Goal: Task Accomplishment & Management: Use online tool/utility

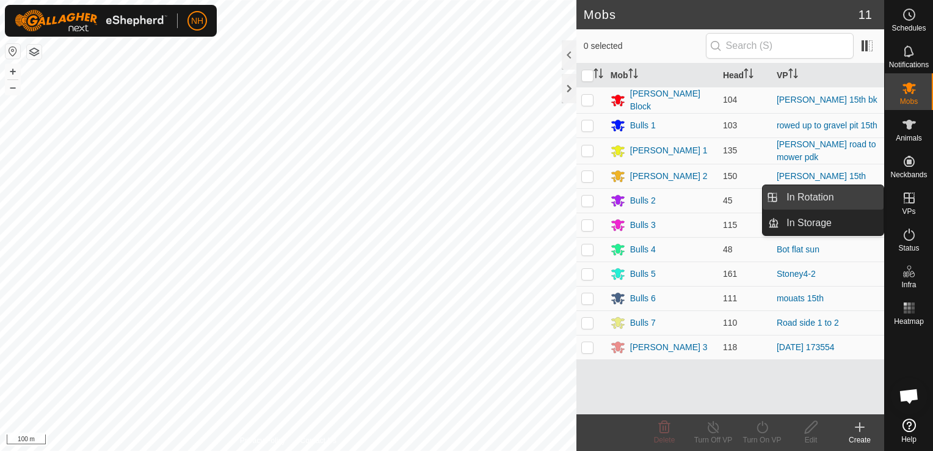
click at [825, 194] on link "In Rotation" at bounding box center [831, 197] width 104 height 24
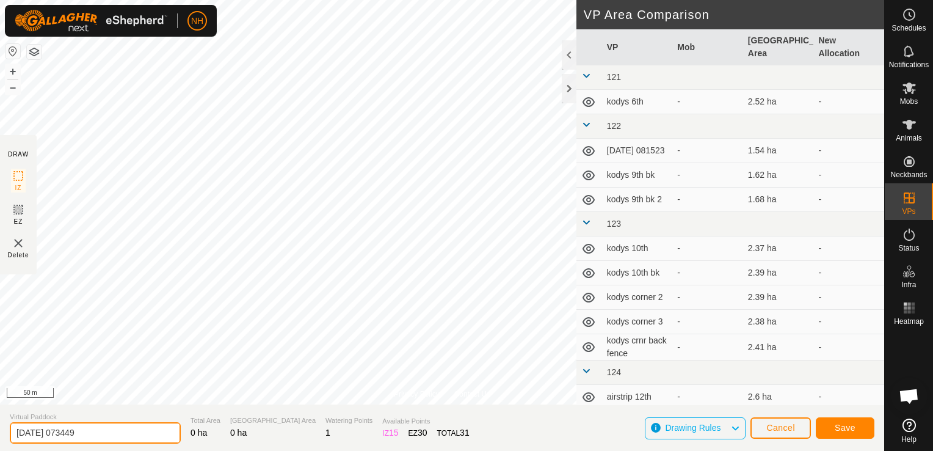
click at [115, 436] on input "[DATE] 073449" at bounding box center [95, 432] width 171 height 21
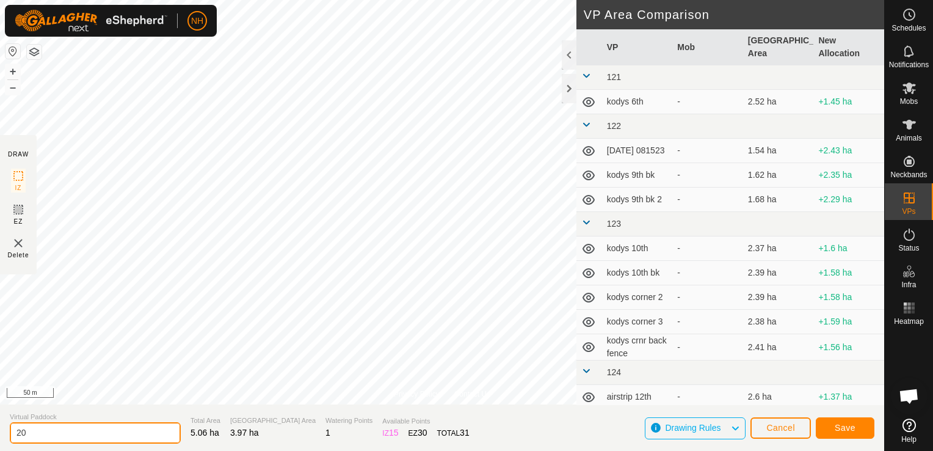
type input "2"
type input "[PERSON_NAME] 16th"
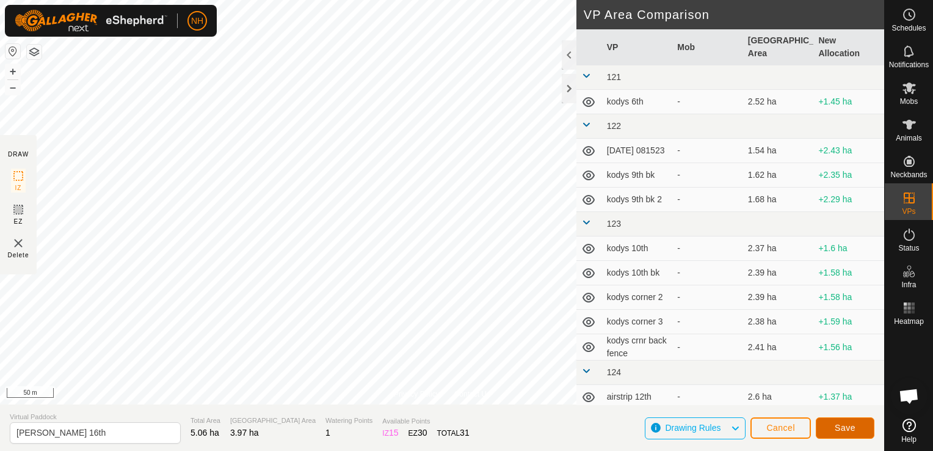
click at [845, 424] on span "Save" at bounding box center [845, 427] width 21 height 10
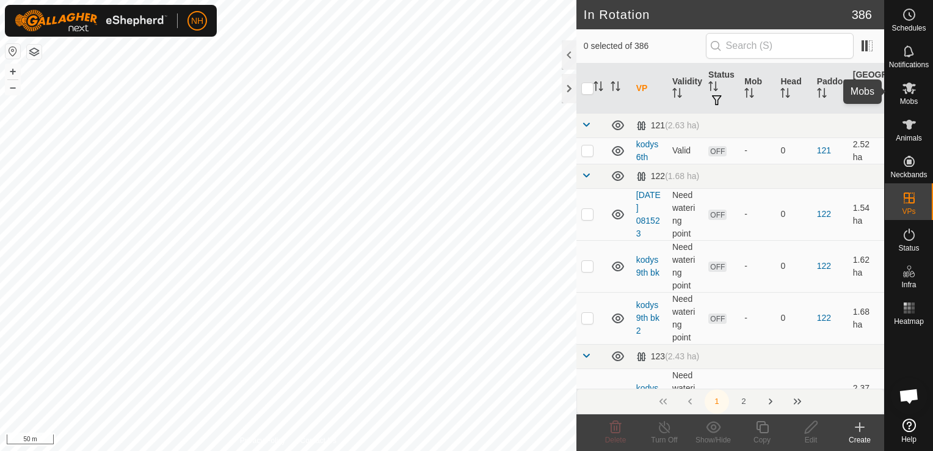
click at [911, 93] on icon at bounding box center [908, 88] width 13 height 12
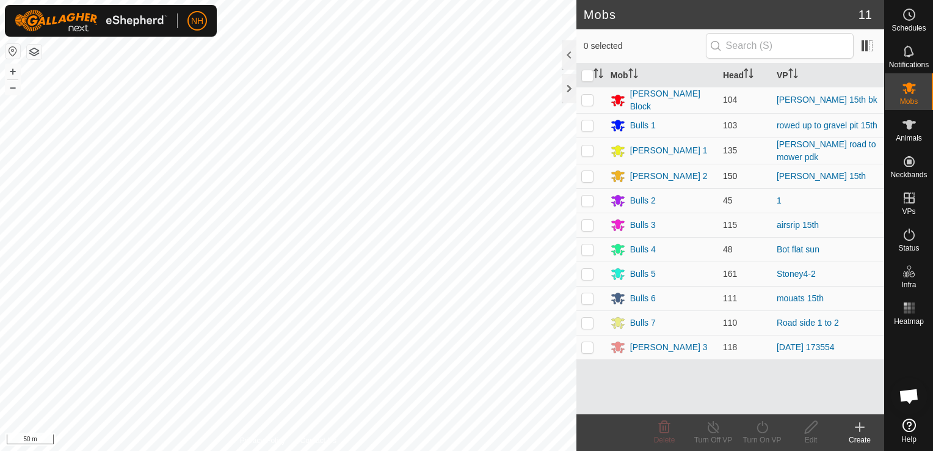
click at [585, 176] on p-checkbox at bounding box center [587, 176] width 12 height 10
checkbox input "true"
click at [763, 426] on icon at bounding box center [762, 426] width 15 height 15
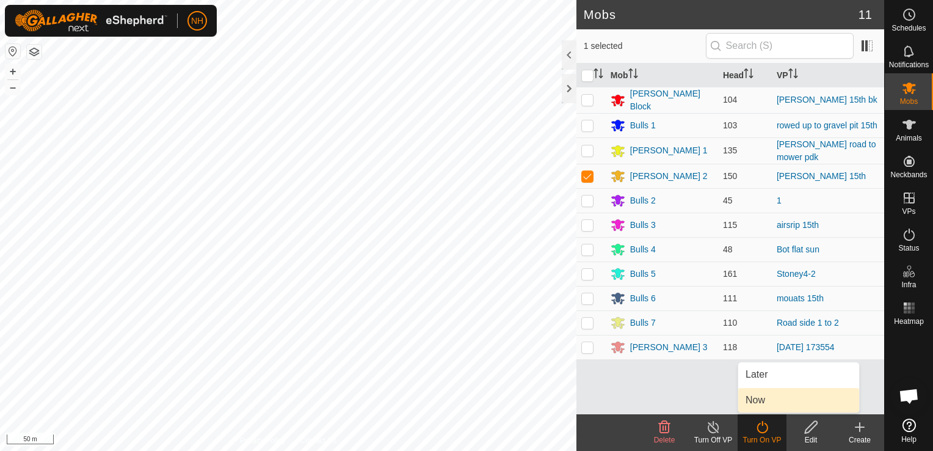
click at [759, 403] on link "Now" at bounding box center [798, 400] width 121 height 24
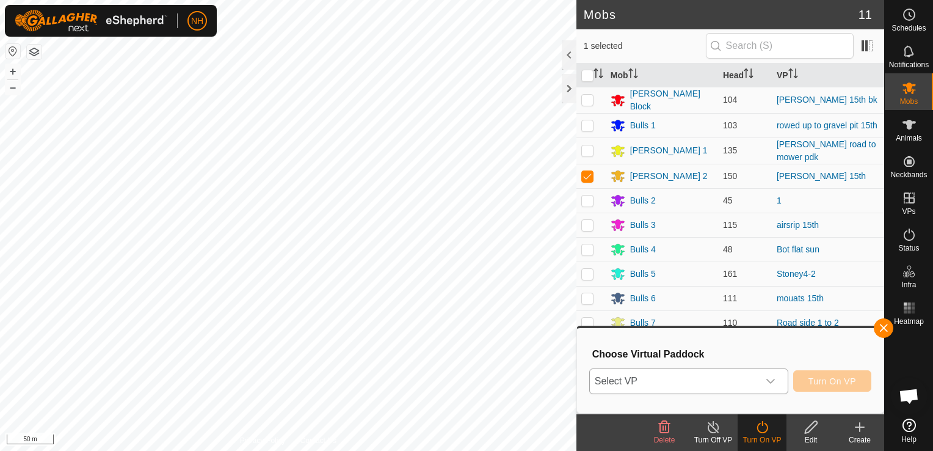
click at [711, 383] on span "Select VP" at bounding box center [674, 381] width 169 height 24
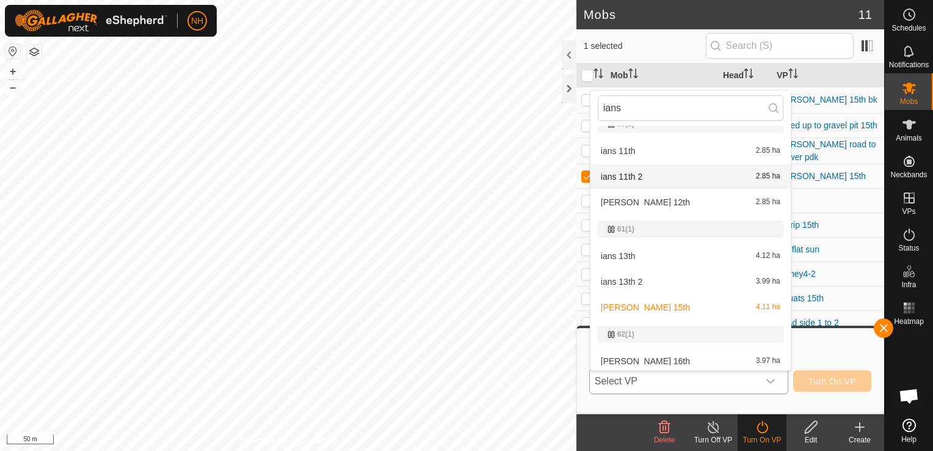
scroll to position [805, 0]
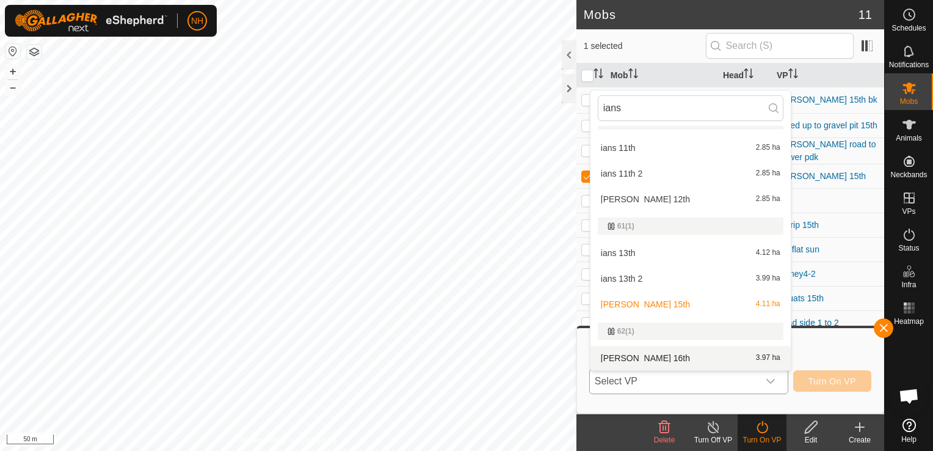
type input "ians"
click at [639, 353] on li "ians 16th 3.97 ha" at bounding box center [690, 358] width 200 height 24
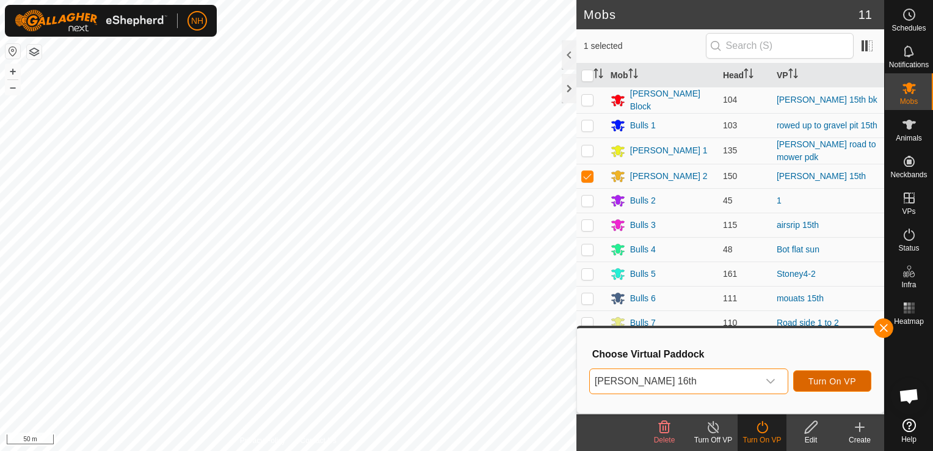
click at [822, 382] on span "Turn On VP" at bounding box center [832, 381] width 48 height 10
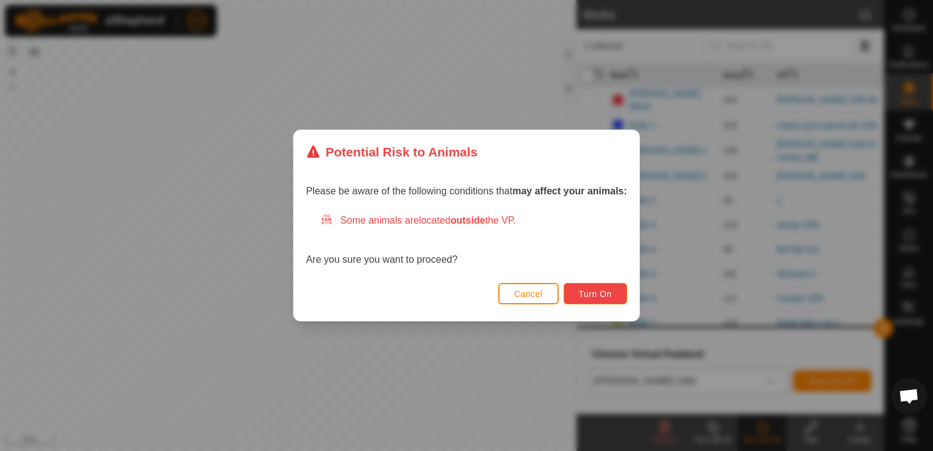
click at [587, 299] on button "Turn On" at bounding box center [595, 293] width 63 height 21
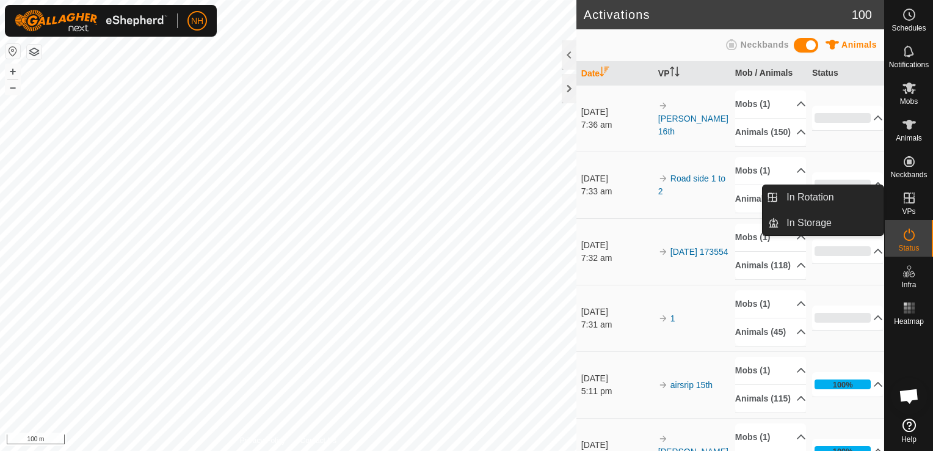
drag, startPoint x: 886, startPoint y: 213, endPoint x: 907, endPoint y: 204, distance: 23.2
click at [800, 192] on link "In Rotation" at bounding box center [831, 197] width 104 height 24
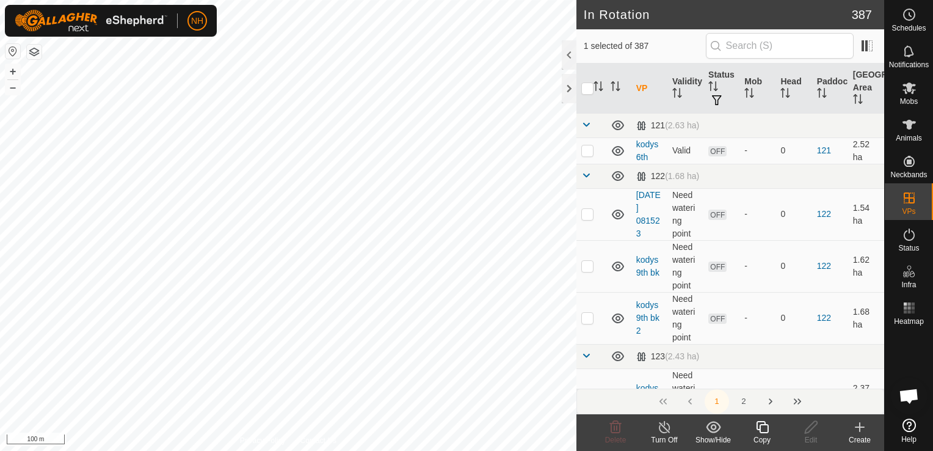
click at [860, 426] on icon at bounding box center [859, 426] width 15 height 15
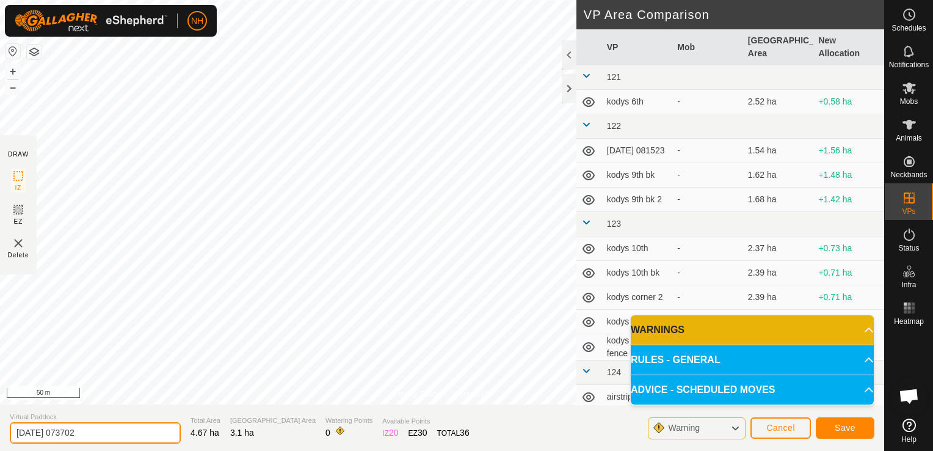
click at [127, 431] on input "[DATE] 073702" at bounding box center [95, 432] width 171 height 21
type input "2"
type input "mouats 16th"
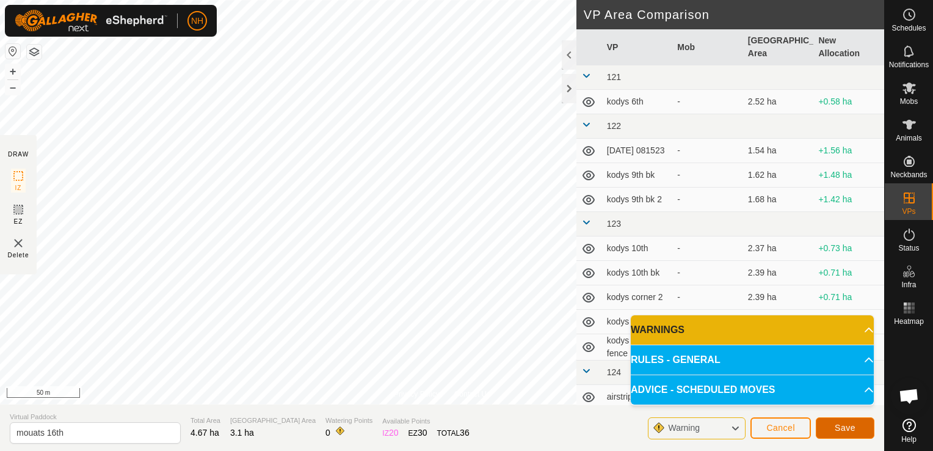
click at [833, 424] on button "Save" at bounding box center [845, 427] width 59 height 21
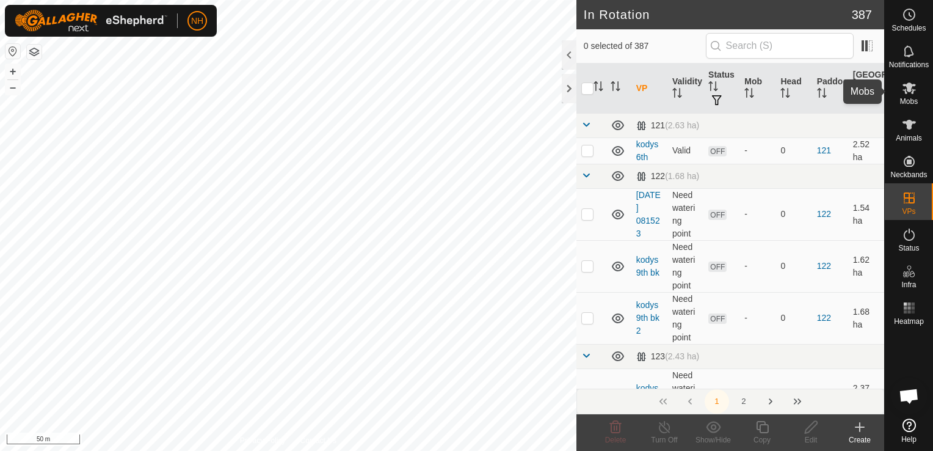
click at [912, 85] on icon at bounding box center [908, 88] width 13 height 12
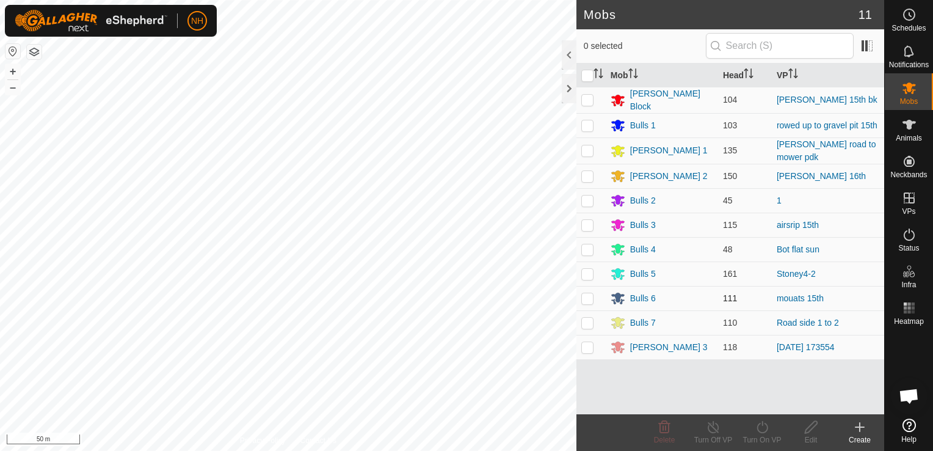
click at [586, 295] on p-checkbox at bounding box center [587, 298] width 12 height 10
checkbox input "true"
click at [767, 430] on icon at bounding box center [762, 426] width 15 height 15
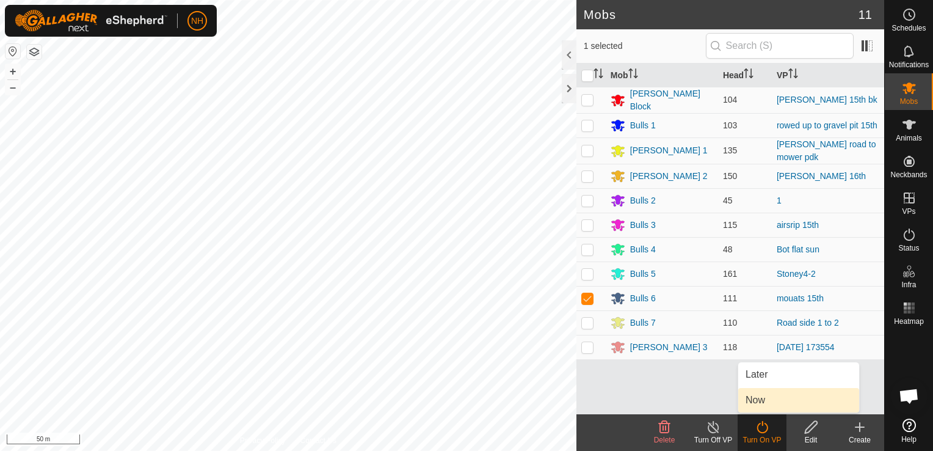
click at [757, 397] on link "Now" at bounding box center [798, 400] width 121 height 24
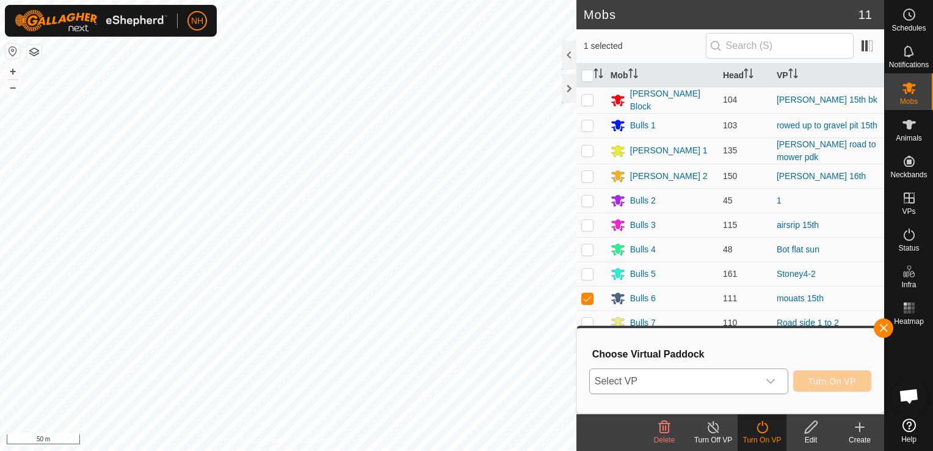
click at [678, 379] on span "Select VP" at bounding box center [674, 381] width 169 height 24
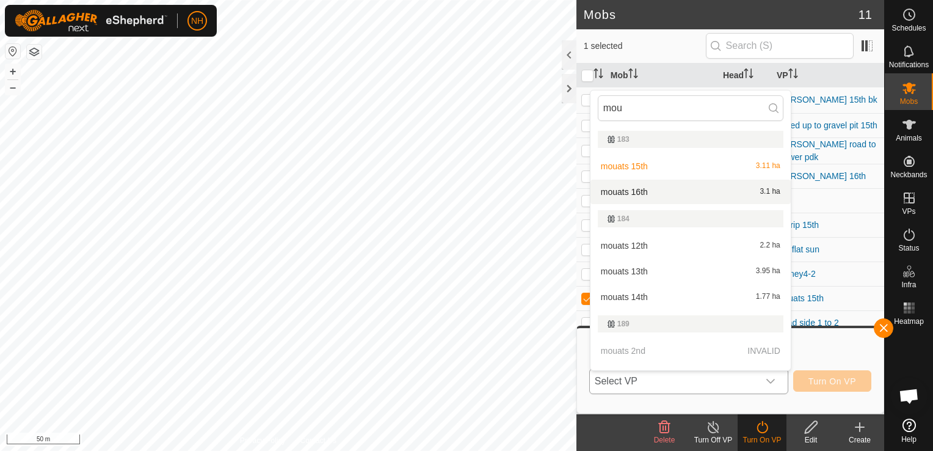
type input "mou"
click at [651, 188] on li "mouats 16th 3.1 ha" at bounding box center [690, 191] width 200 height 24
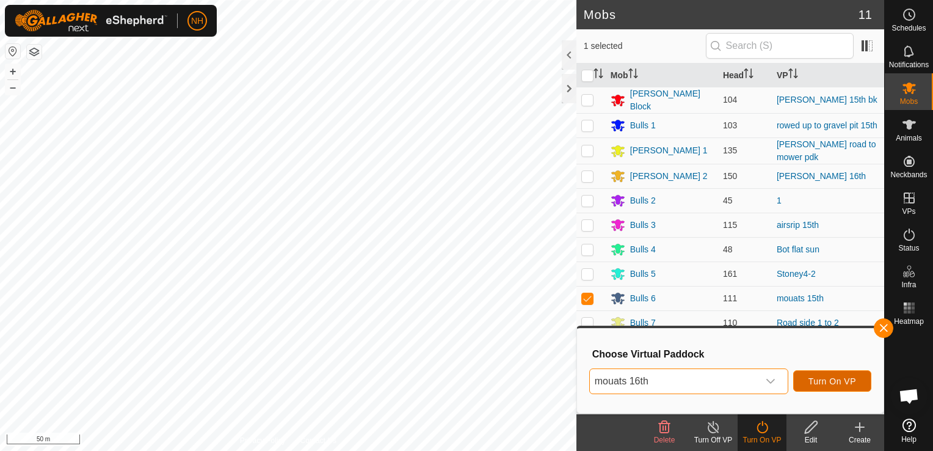
click at [810, 372] on button "Turn On VP" at bounding box center [832, 380] width 78 height 21
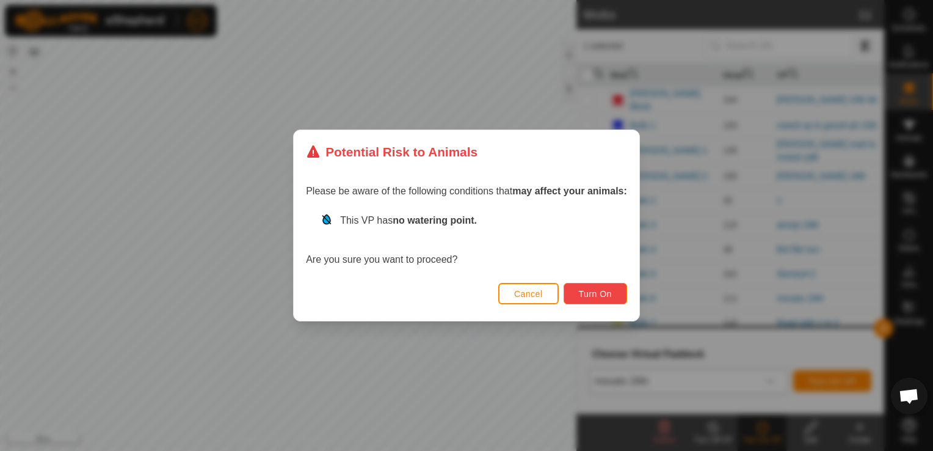
click at [609, 291] on span "Turn On" at bounding box center [595, 294] width 33 height 10
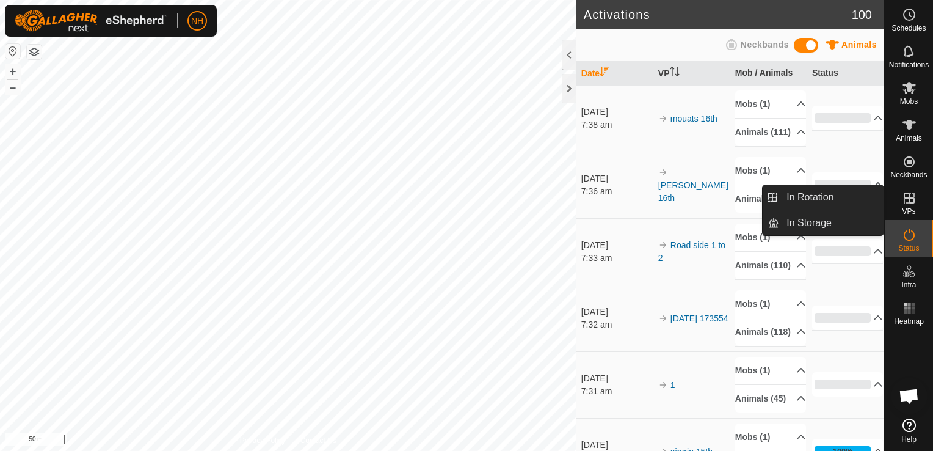
click at [911, 201] on icon at bounding box center [909, 197] width 15 height 15
click at [812, 197] on link "In Rotation" at bounding box center [831, 197] width 104 height 24
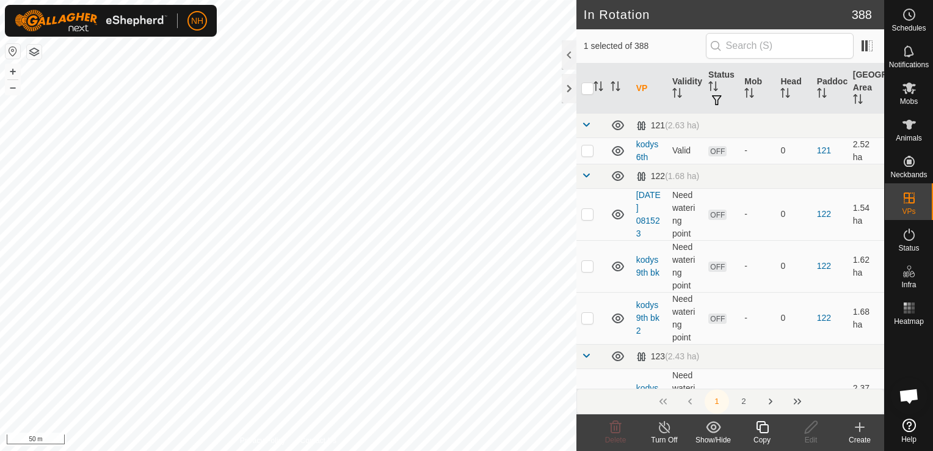
click at [858, 427] on icon at bounding box center [859, 427] width 9 height 0
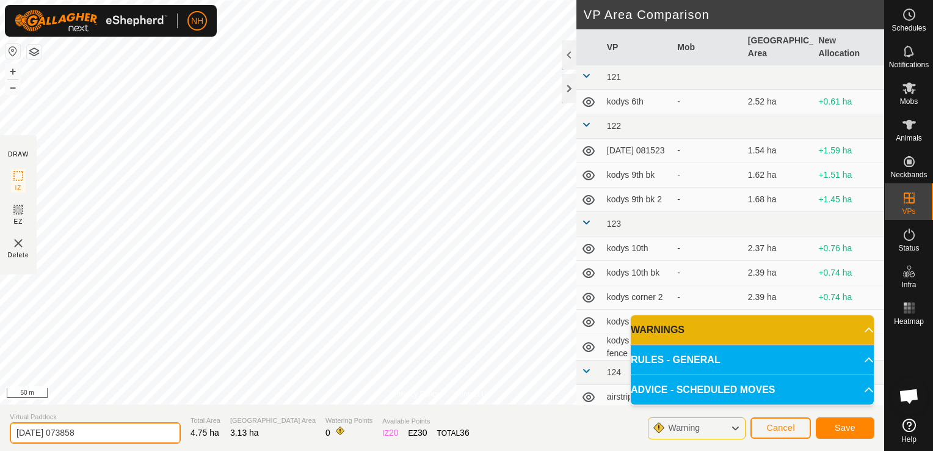
click at [122, 429] on input "[DATE] 073858" at bounding box center [95, 432] width 171 height 21
type input "2"
type input "mouats 16th 2"
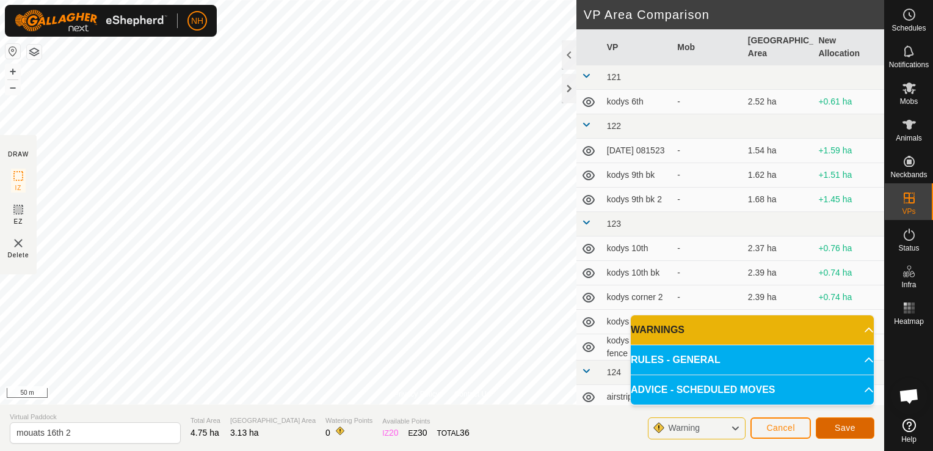
click at [842, 430] on span "Save" at bounding box center [845, 427] width 21 height 10
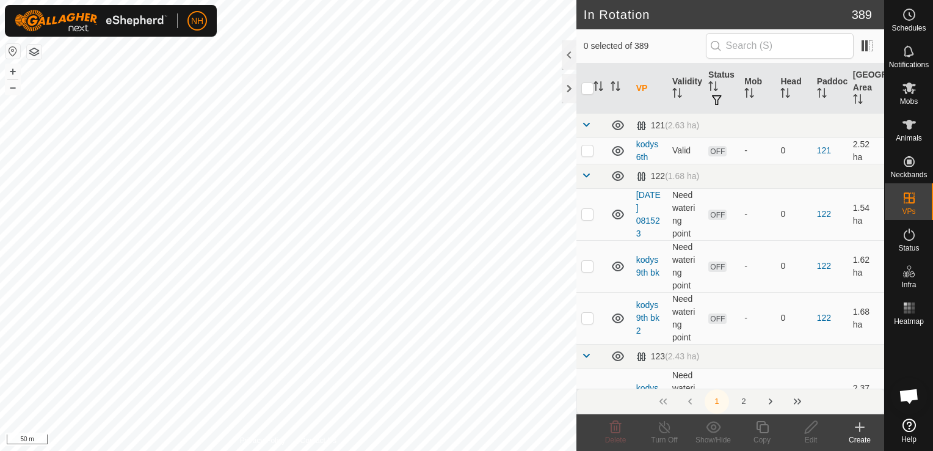
click at [905, 90] on icon at bounding box center [909, 88] width 15 height 15
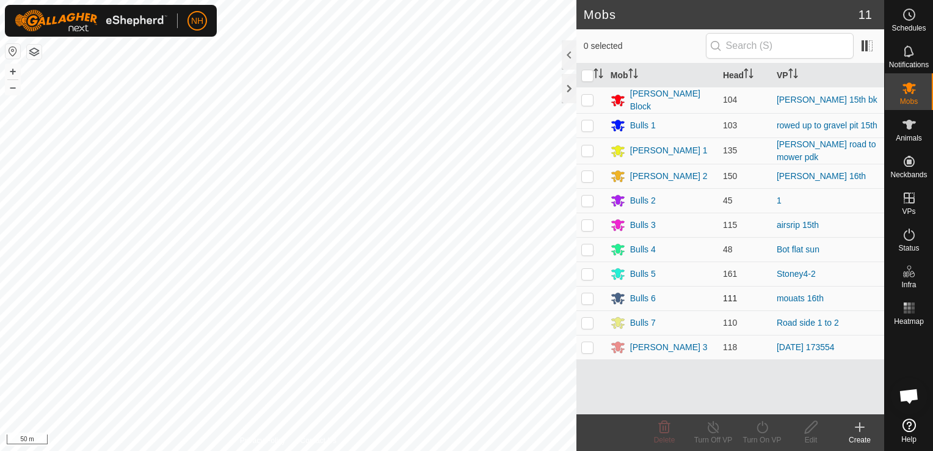
click at [591, 295] on p-checkbox at bounding box center [587, 298] width 12 height 10
checkbox input "true"
click at [769, 431] on icon at bounding box center [762, 426] width 15 height 15
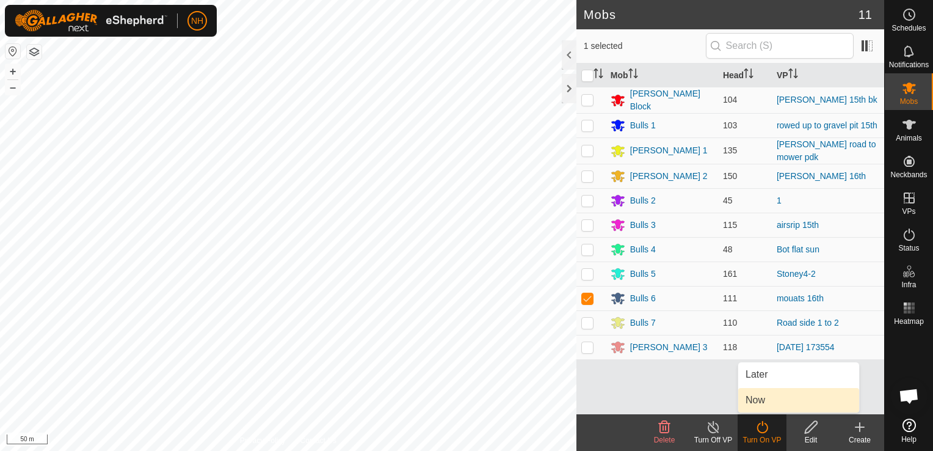
click at [769, 401] on link "Now" at bounding box center [798, 400] width 121 height 24
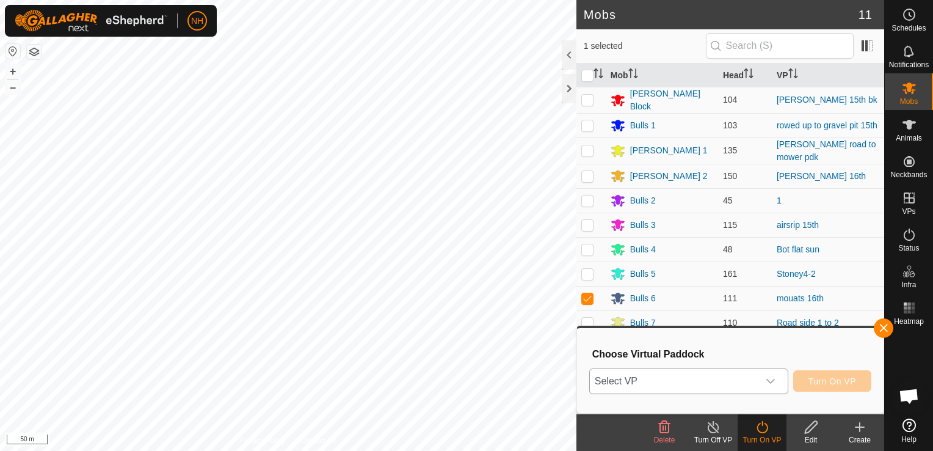
click at [730, 373] on span "Select VP" at bounding box center [674, 381] width 169 height 24
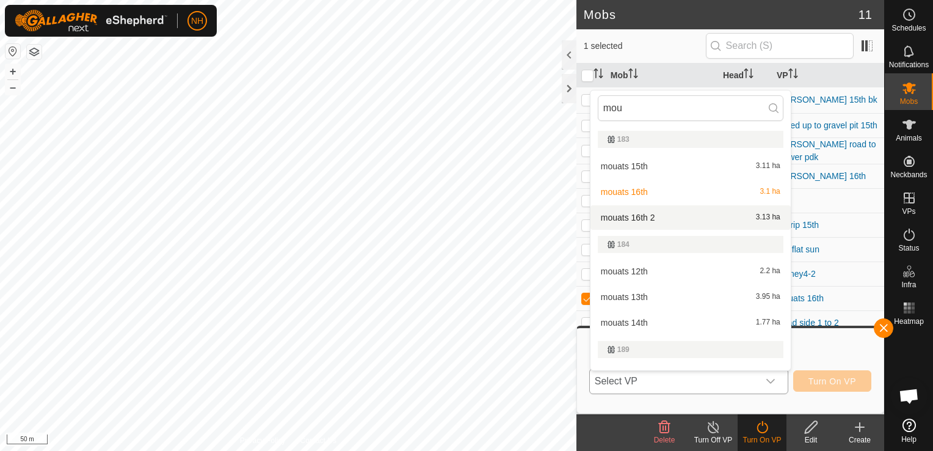
type input "mou"
click at [629, 217] on li "mouats 16th 2 3.13 ha" at bounding box center [690, 217] width 200 height 24
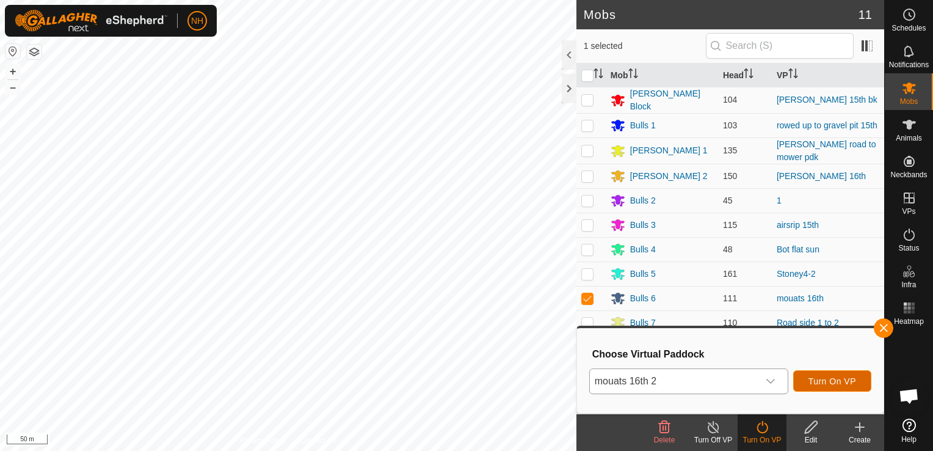
click at [825, 380] on span "Turn On VP" at bounding box center [832, 381] width 48 height 10
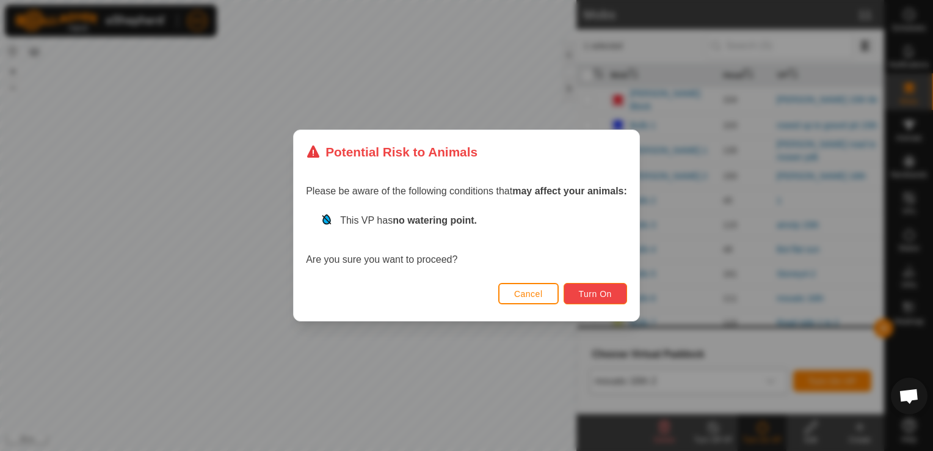
click at [606, 291] on span "Turn On" at bounding box center [595, 294] width 33 height 10
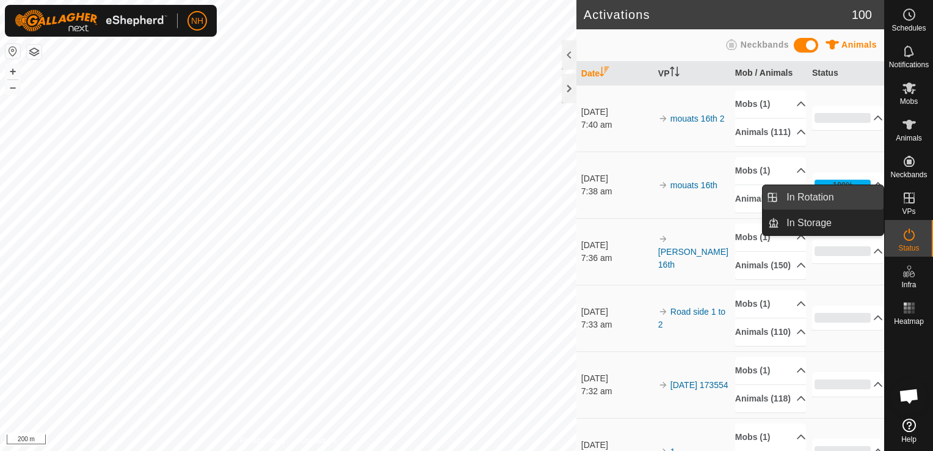
click at [798, 194] on link "In Rotation" at bounding box center [831, 197] width 104 height 24
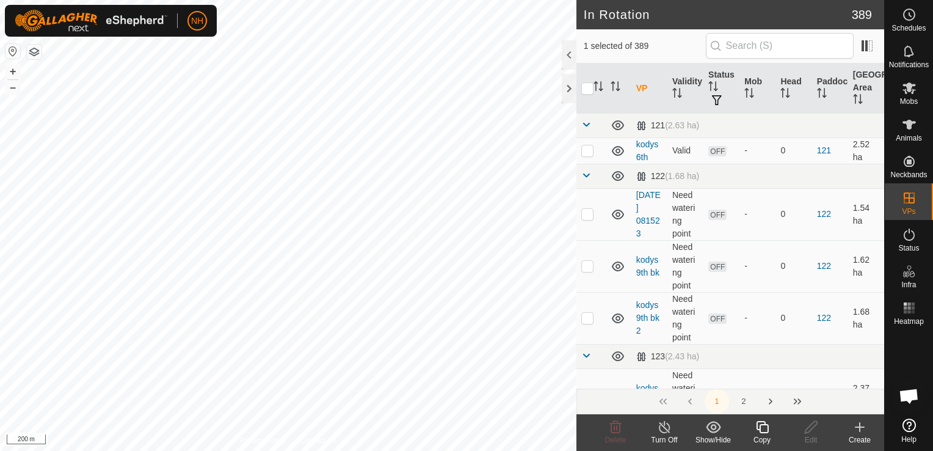
click at [856, 427] on icon at bounding box center [859, 427] width 9 height 0
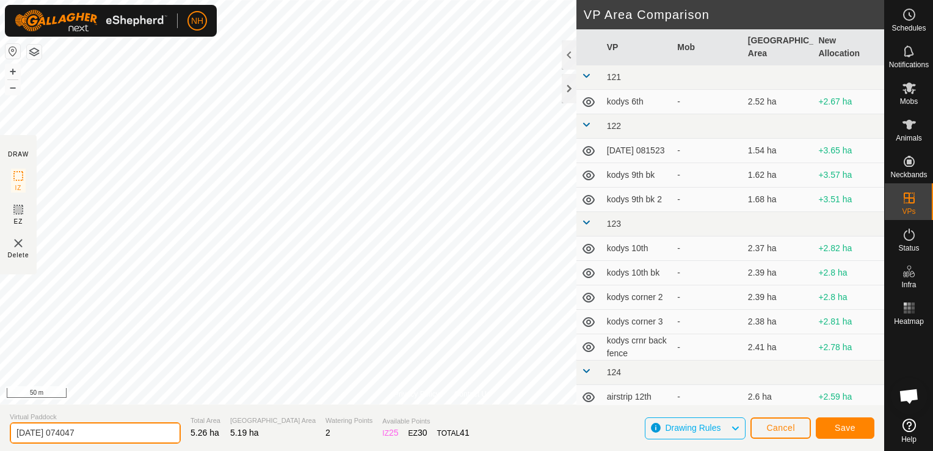
click at [148, 429] on input "[DATE] 074047" at bounding box center [95, 432] width 171 height 21
type input "2"
type input "m"
type input "back mouats 16th"
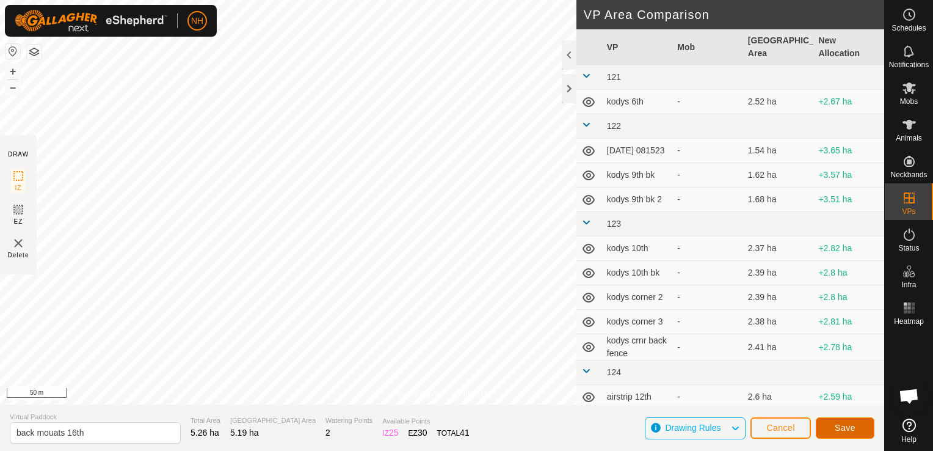
click at [830, 427] on button "Save" at bounding box center [845, 427] width 59 height 21
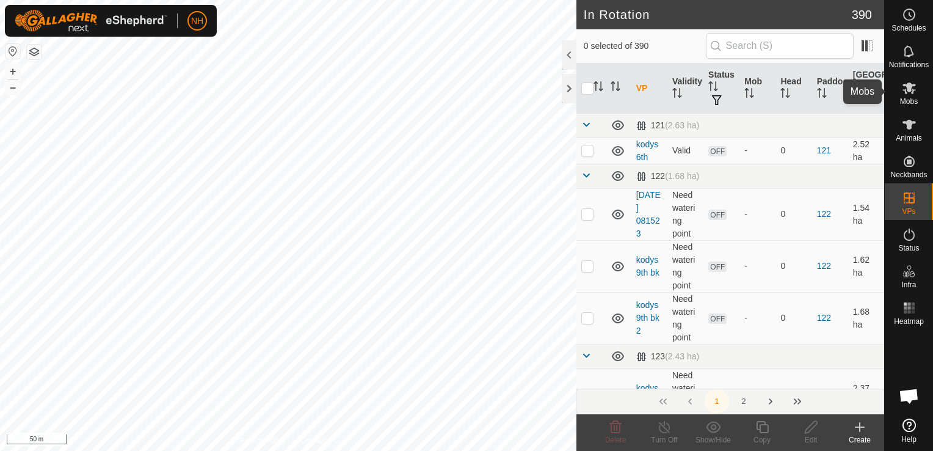
click at [908, 90] on icon at bounding box center [908, 88] width 13 height 12
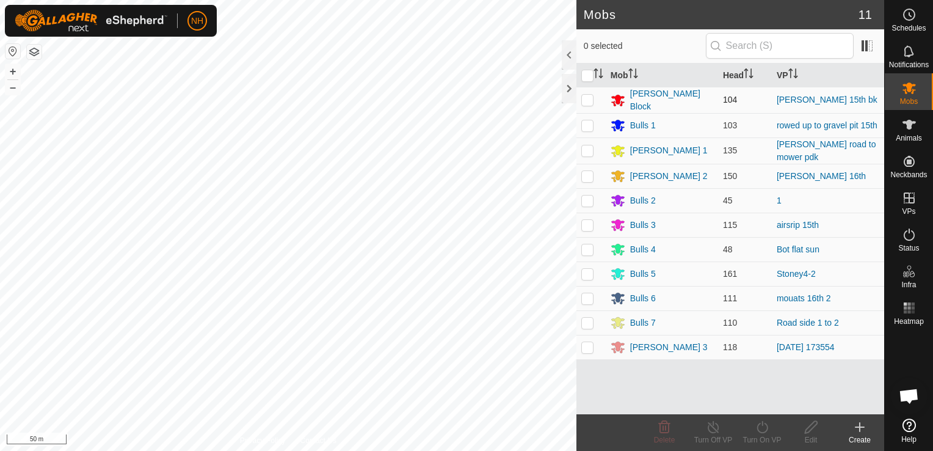
click at [589, 96] on p-checkbox at bounding box center [587, 100] width 12 height 10
checkbox input "true"
click at [758, 424] on icon at bounding box center [761, 427] width 11 height 12
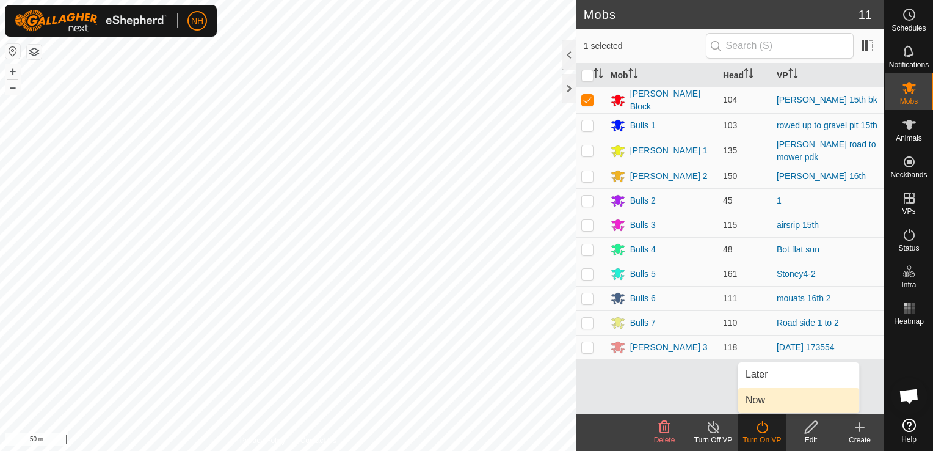
click at [754, 397] on link "Now" at bounding box center [798, 400] width 121 height 24
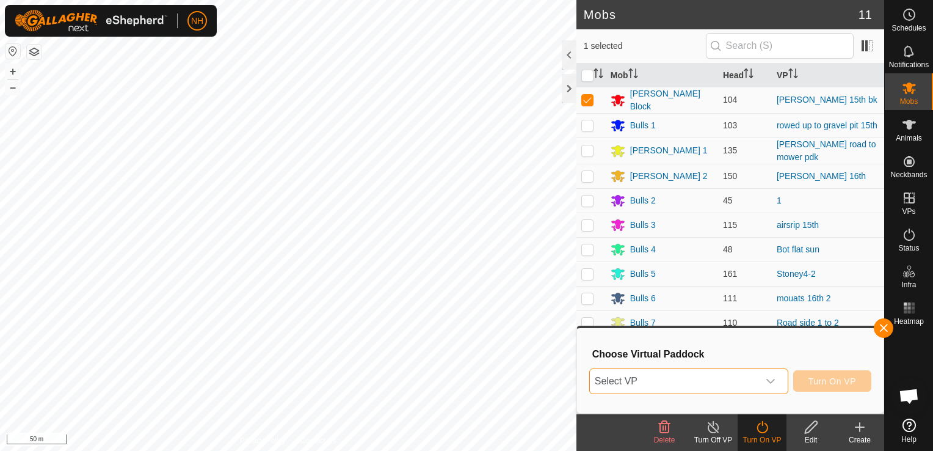
click at [697, 380] on span "Select VP" at bounding box center [674, 381] width 169 height 24
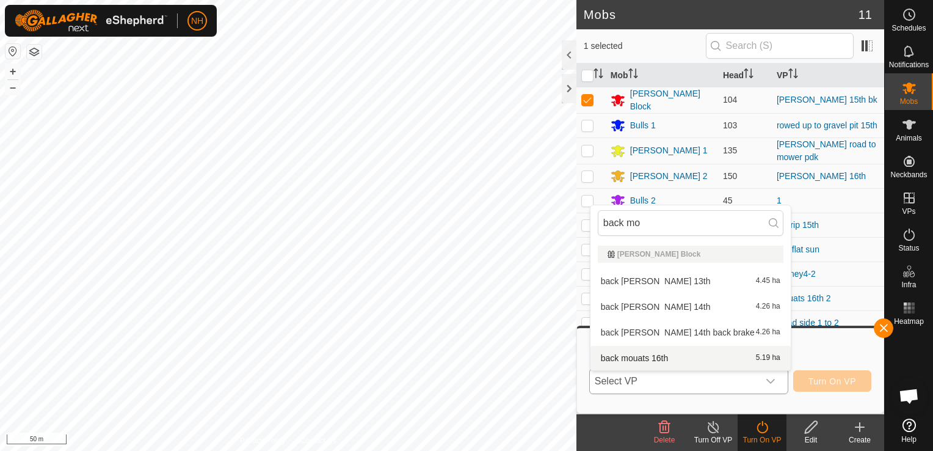
type input "back mo"
click at [669, 355] on li "back mouats 16th 5.19 ha" at bounding box center [690, 358] width 200 height 24
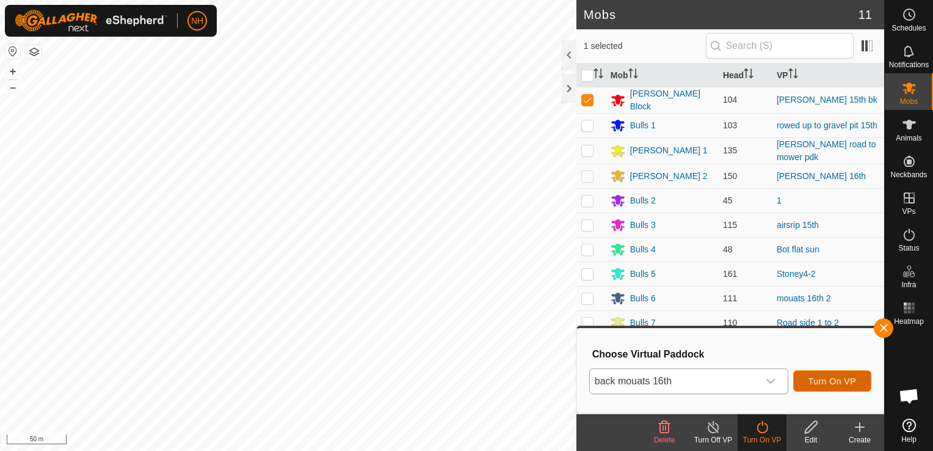
click at [820, 380] on span "Turn On VP" at bounding box center [832, 381] width 48 height 10
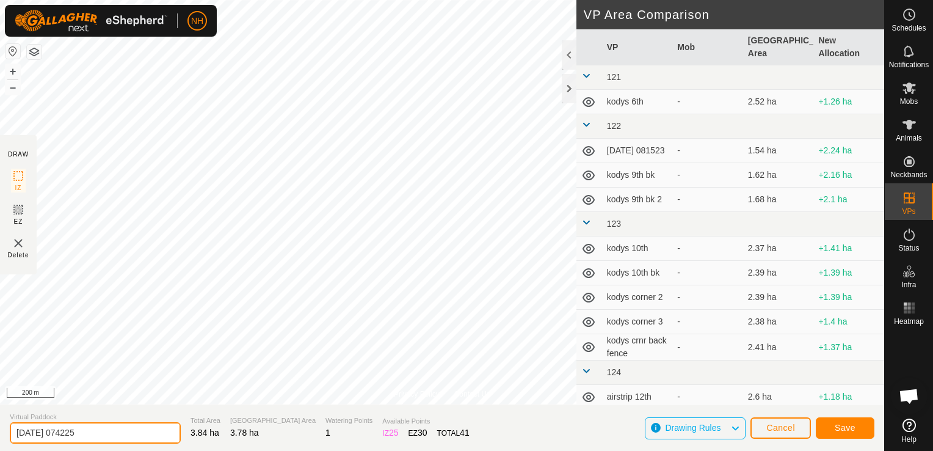
click at [145, 433] on input "2025-09-16 074225" at bounding box center [95, 432] width 171 height 21
type input "2"
type input "moores 16th bk"
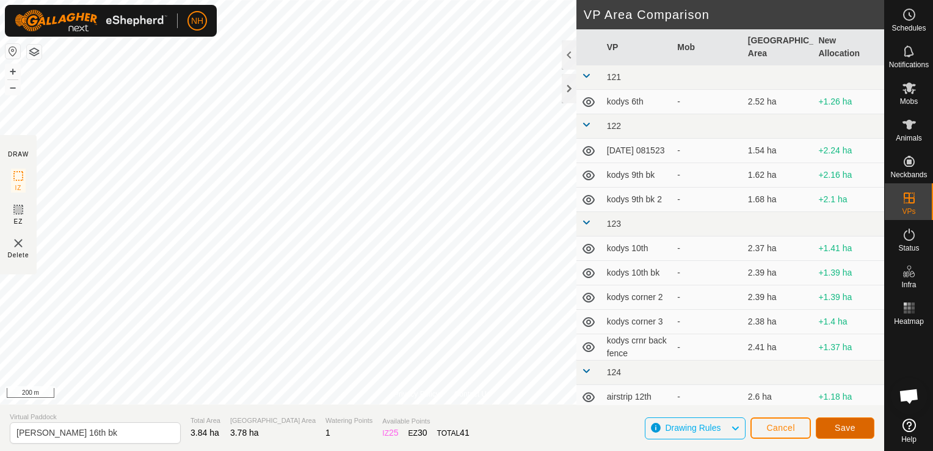
click at [835, 425] on button "Save" at bounding box center [845, 427] width 59 height 21
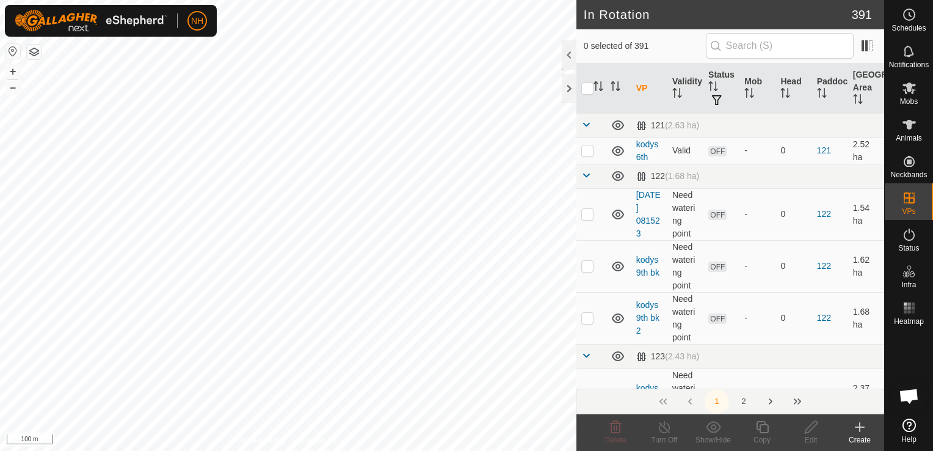
click at [861, 428] on icon at bounding box center [859, 426] width 15 height 15
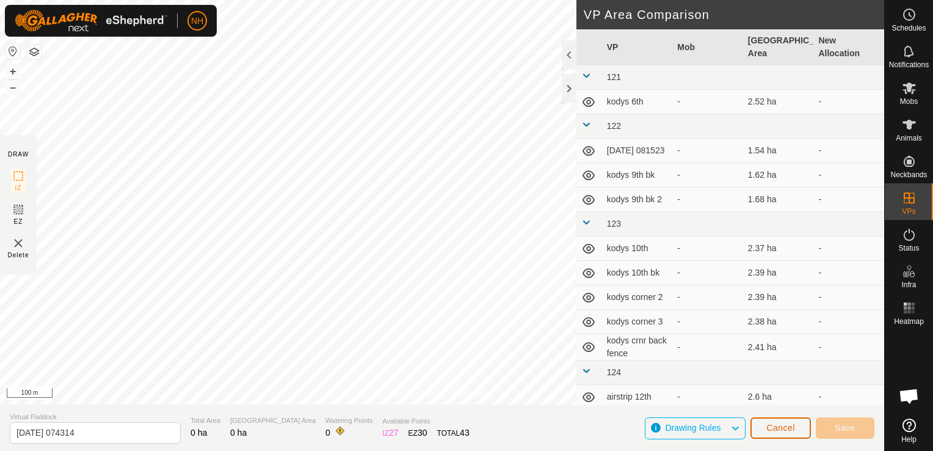
click at [788, 429] on span "Cancel" at bounding box center [780, 427] width 29 height 10
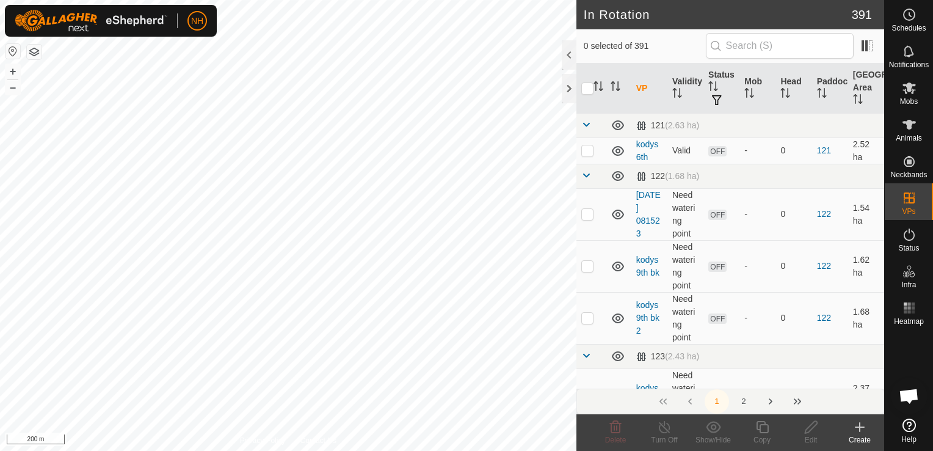
click at [857, 423] on icon at bounding box center [859, 426] width 15 height 15
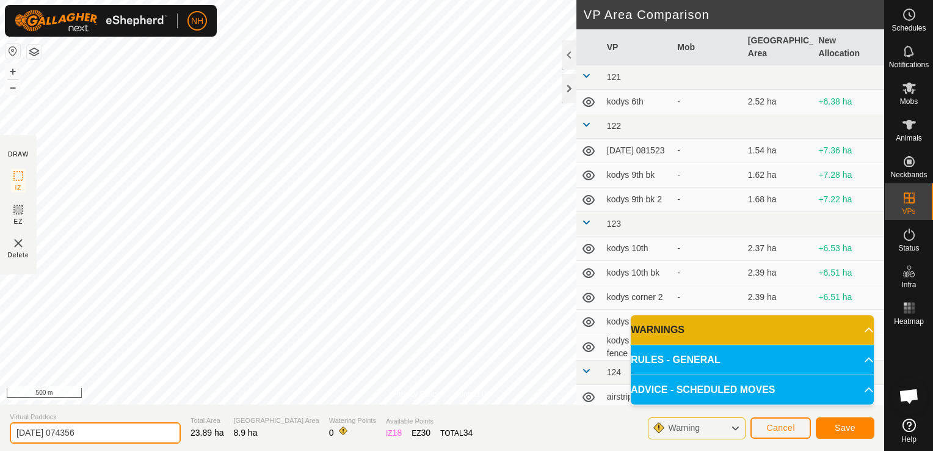
click at [146, 432] on input "2025-09-16 074356" at bounding box center [95, 432] width 171 height 21
type input "2"
type input "mulvey 16th"
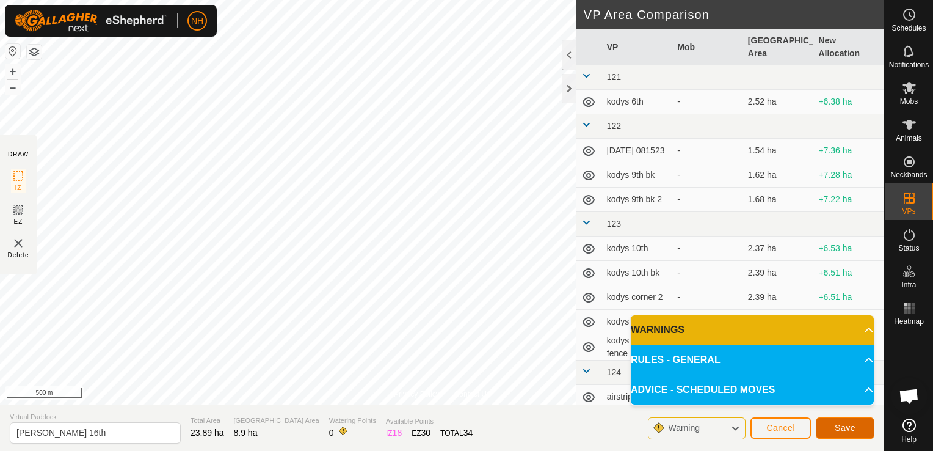
click at [845, 425] on span "Save" at bounding box center [845, 427] width 21 height 10
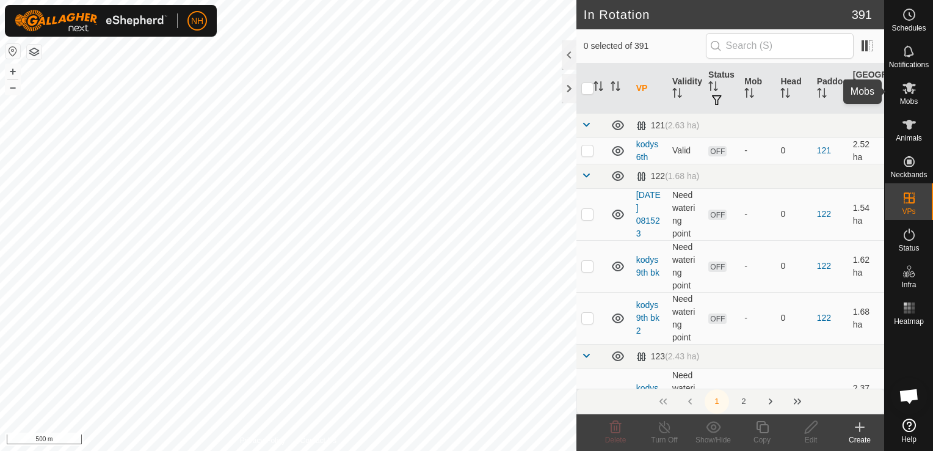
click at [907, 93] on icon at bounding box center [909, 88] width 15 height 15
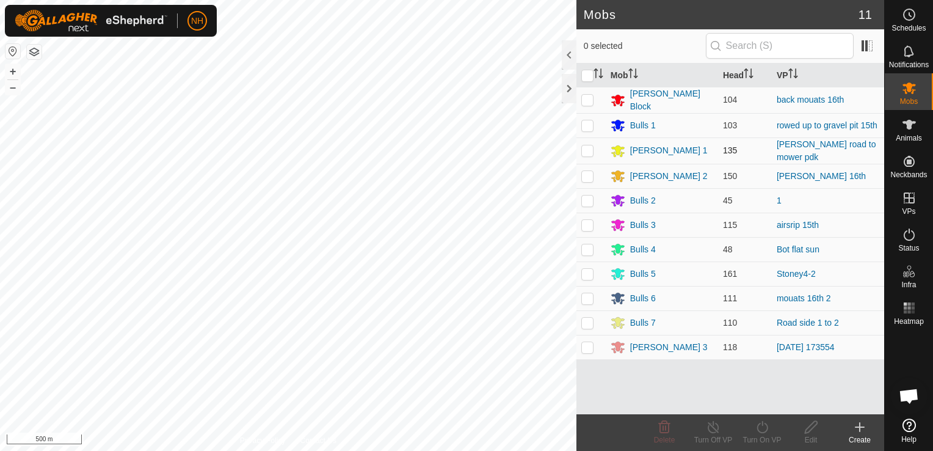
click at [585, 149] on p-checkbox at bounding box center [587, 150] width 12 height 10
checkbox input "true"
click at [766, 426] on icon at bounding box center [761, 427] width 11 height 12
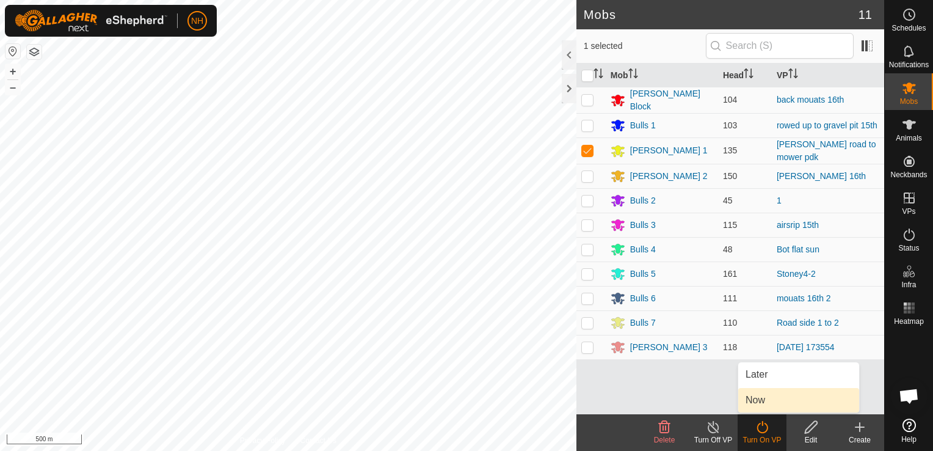
click at [775, 396] on link "Now" at bounding box center [798, 400] width 121 height 24
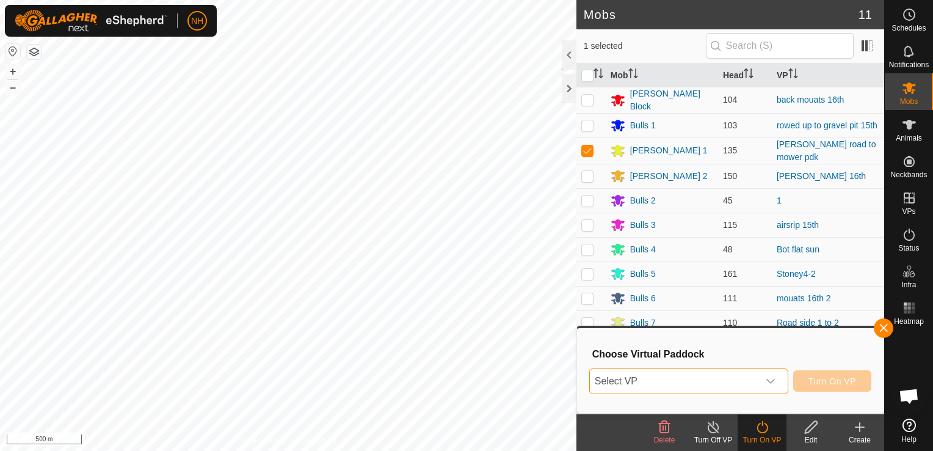
click at [705, 386] on span "Select VP" at bounding box center [674, 381] width 169 height 24
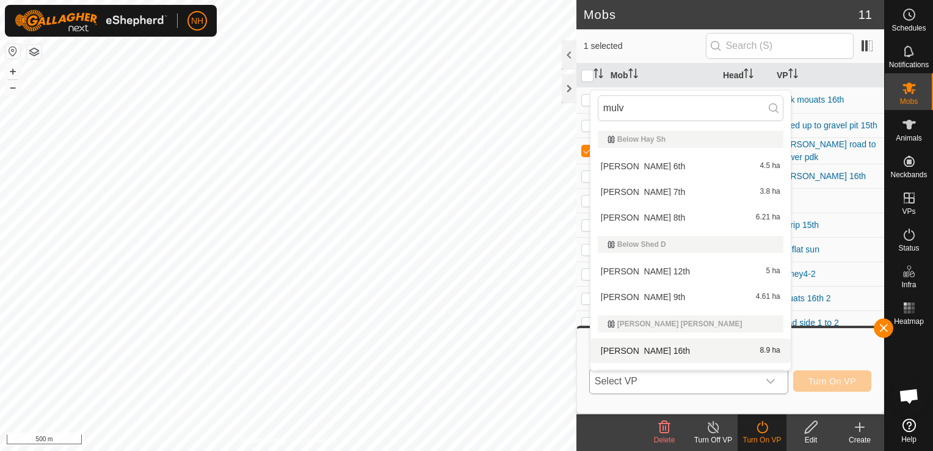
type input "mulv"
click at [684, 350] on li "mulvey 16th 8.9 ha" at bounding box center [690, 350] width 200 height 24
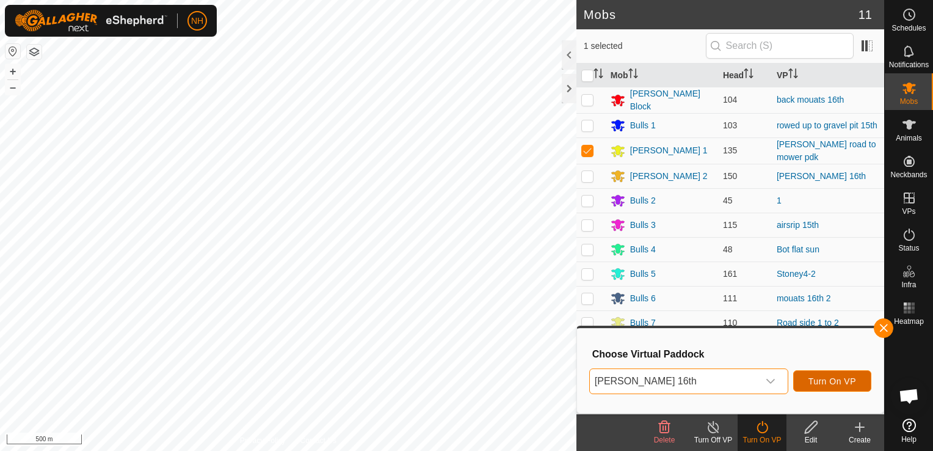
click at [813, 377] on span "Turn On VP" at bounding box center [832, 381] width 48 height 10
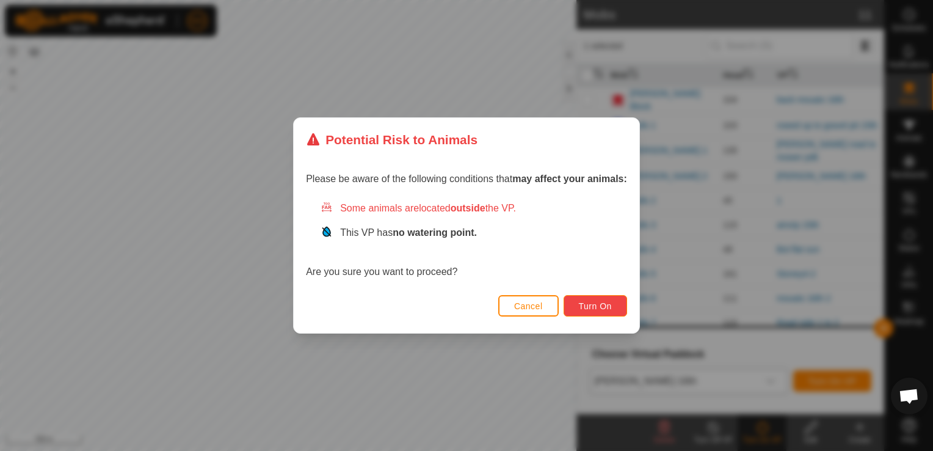
click at [601, 298] on button "Turn On" at bounding box center [595, 305] width 63 height 21
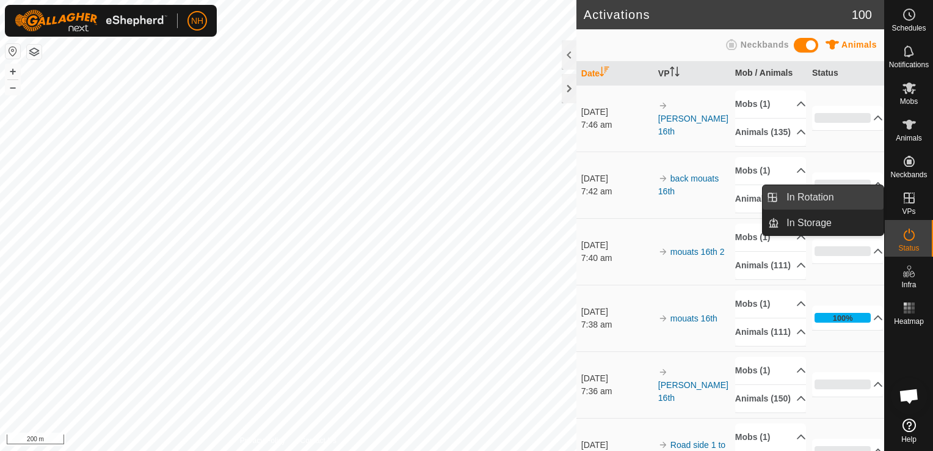
click at [821, 192] on link "In Rotation" at bounding box center [831, 197] width 104 height 24
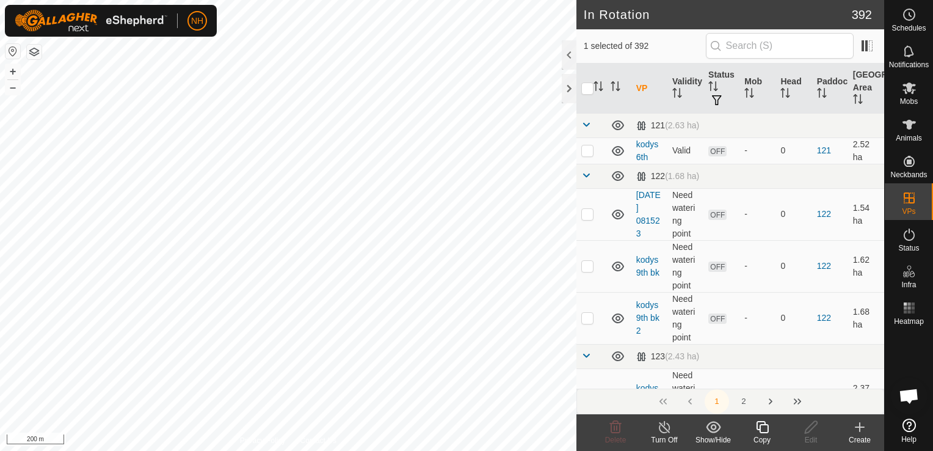
click at [857, 427] on icon at bounding box center [859, 427] width 9 height 0
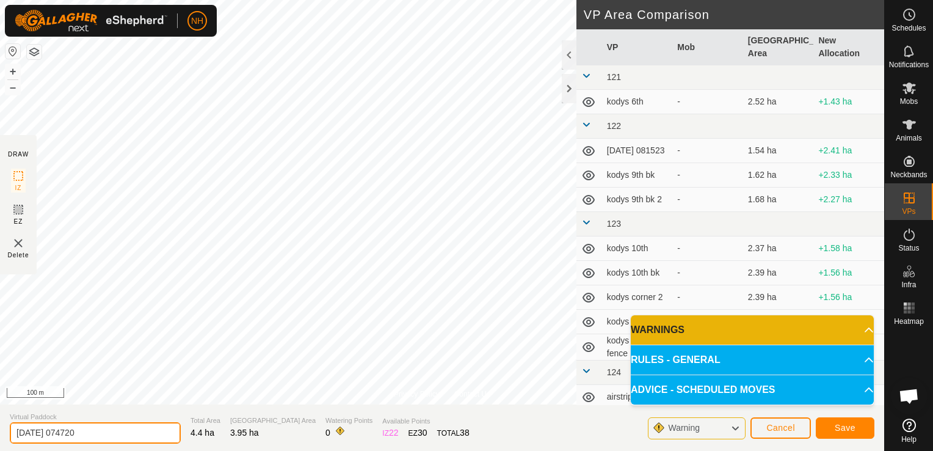
click at [151, 436] on input "2025-09-16 074720" at bounding box center [95, 432] width 171 height 21
type input "2"
type input "airstrip 17th"
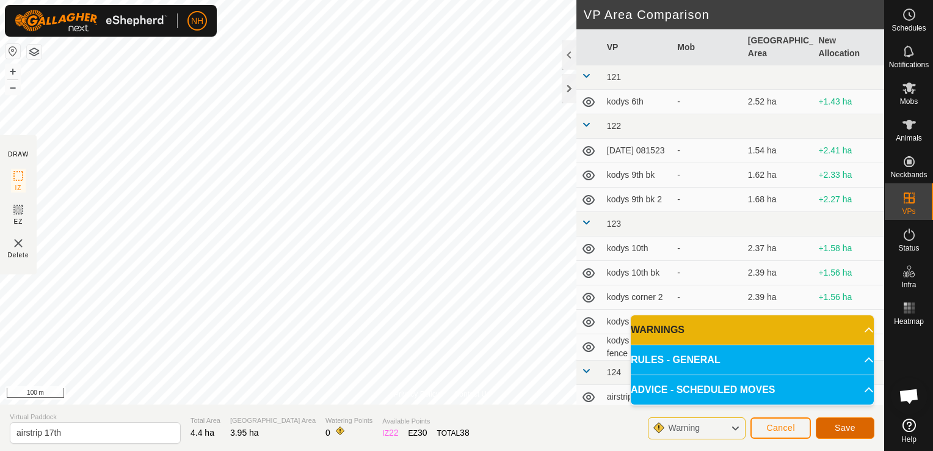
click at [836, 423] on span "Save" at bounding box center [845, 427] width 21 height 10
